Goal: Task Accomplishment & Management: Complete application form

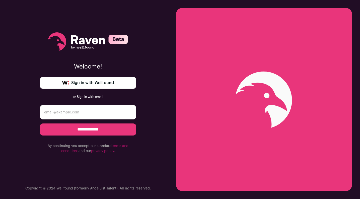
click at [119, 81] on link "Sign in with Wellfound" at bounding box center [88, 83] width 96 height 12
click at [76, 113] on input "email" at bounding box center [88, 112] width 96 height 15
type input "loganlbarnes@gmail.com"
click at [98, 129] on input "**********" at bounding box center [88, 130] width 96 height 12
click at [92, 85] on span "Sign in with Wellfound" at bounding box center [92, 83] width 43 height 6
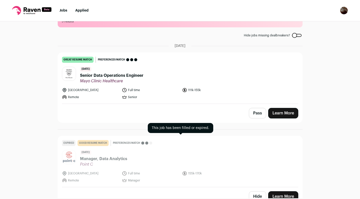
scroll to position [16, 0]
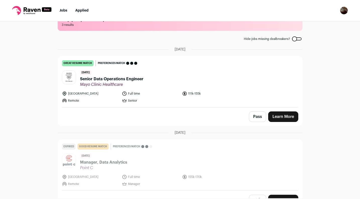
click at [124, 79] on span "Senior Data Operations Engineer" at bounding box center [112, 79] width 64 height 6
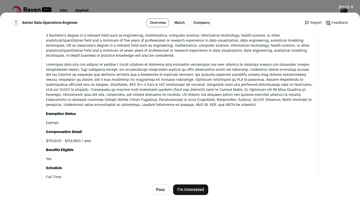
scroll to position [412, 0]
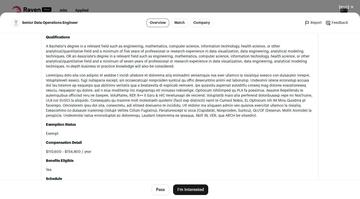
click at [198, 187] on button "I'm Interested" at bounding box center [190, 190] width 35 height 11
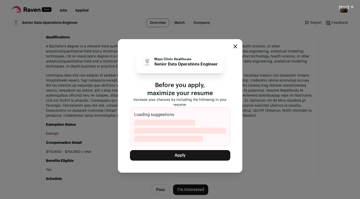
click at [172, 154] on button "Apply" at bounding box center [180, 155] width 100 height 11
